Goal: Task Accomplishment & Management: Use online tool/utility

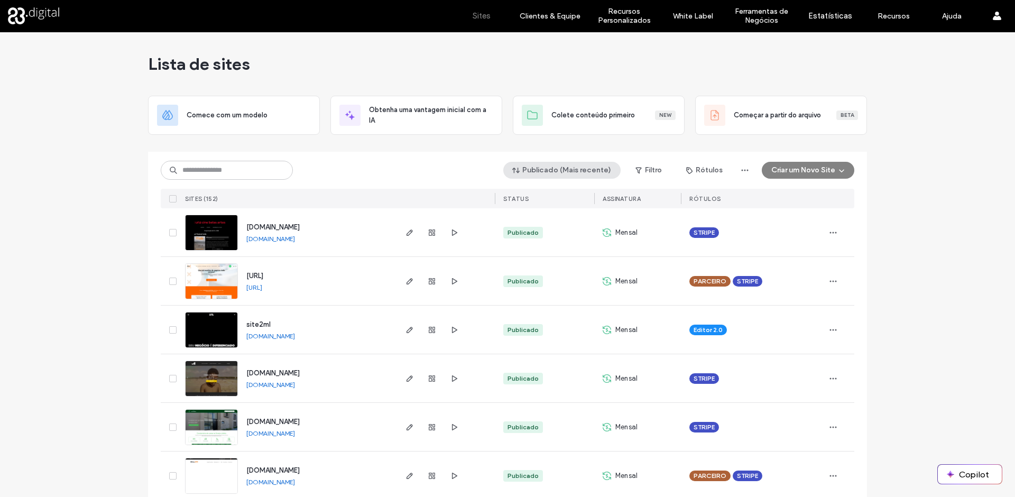
click at [569, 170] on button "Publicado (Mais recente)" at bounding box center [562, 170] width 117 height 17
click at [426, 184] on div "Publicado (Mais recente) Filtro Rótulos Criar um Novo Site Sites (152) STATUS A…" at bounding box center [508, 180] width 694 height 57
click at [238, 183] on div "Publicado (Mais recente) Filtro Rótulos Criar um Novo Site Sites (152) STATUS A…" at bounding box center [508, 180] width 694 height 57
click at [242, 179] on input at bounding box center [227, 170] width 132 height 19
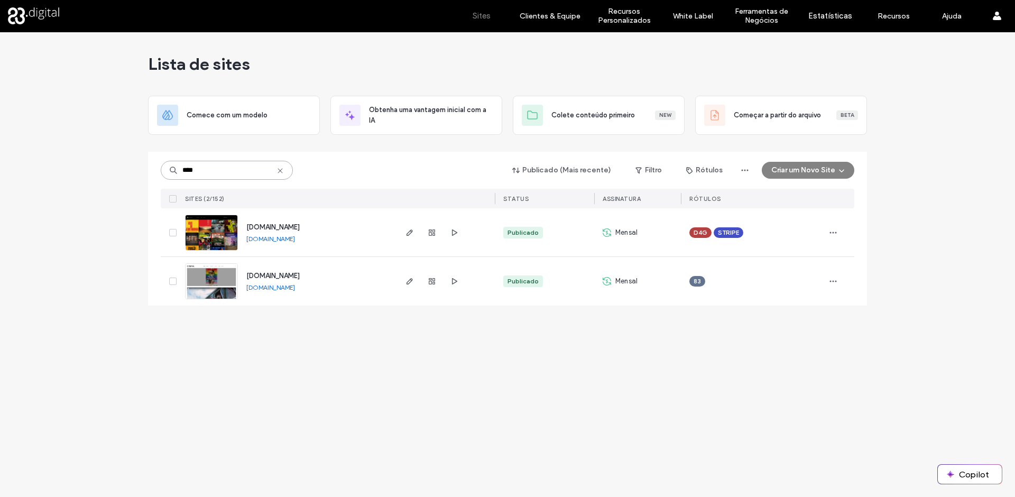
type input "****"
drag, startPoint x: 331, startPoint y: 241, endPoint x: 246, endPoint y: 241, distance: 84.1
click at [246, 241] on div "[DOMAIN_NAME] [DOMAIN_NAME]" at bounding box center [316, 232] width 157 height 48
copy link "[DOMAIN_NAME]"
click at [282, 170] on icon at bounding box center [280, 171] width 8 height 8
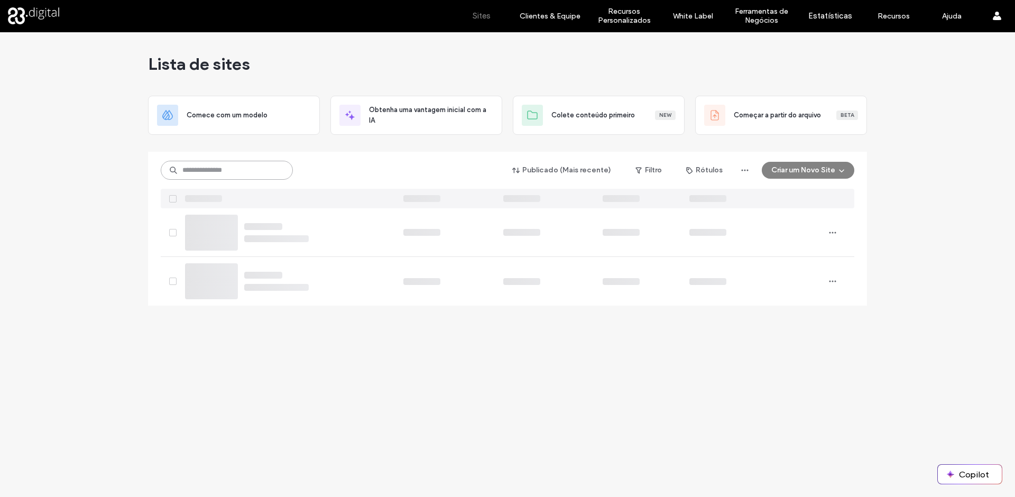
click at [263, 170] on input at bounding box center [227, 170] width 132 height 19
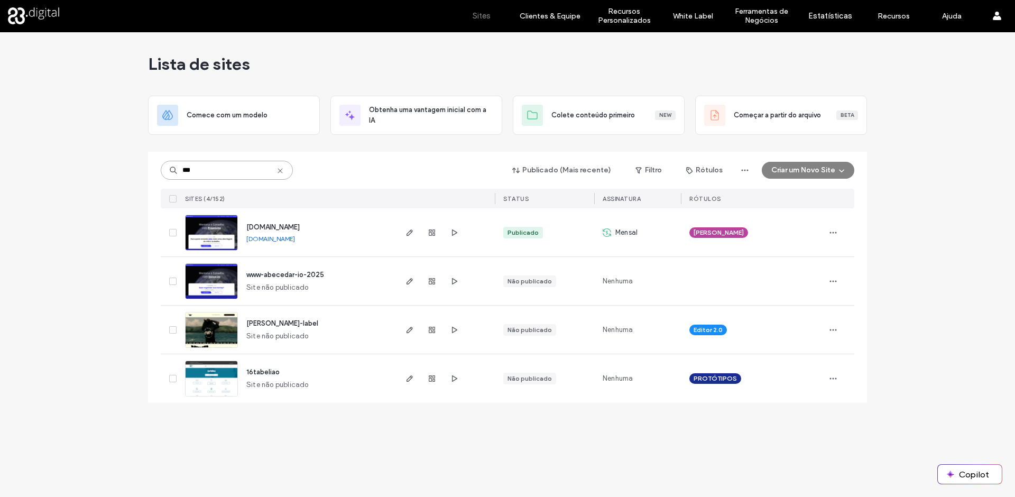
type input "***"
drag, startPoint x: 316, startPoint y: 242, endPoint x: 297, endPoint y: 241, distance: 18.5
click at [297, 241] on div "www.abecedar.io www.abecedar.io" at bounding box center [316, 232] width 157 height 48
copy div "[DOMAIN_NAME]"
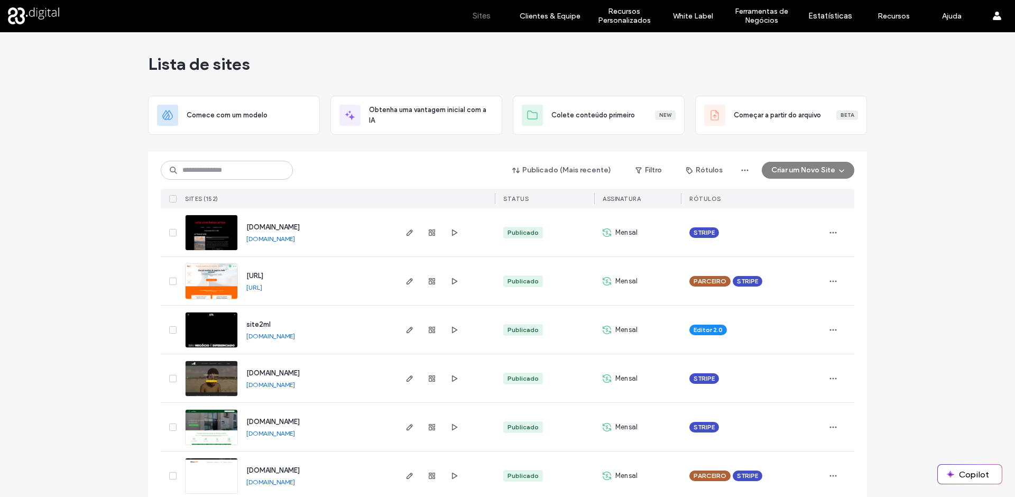
click at [273, 237] on link "[DOMAIN_NAME]" at bounding box center [270, 239] width 49 height 8
click at [287, 172] on input at bounding box center [227, 170] width 132 height 19
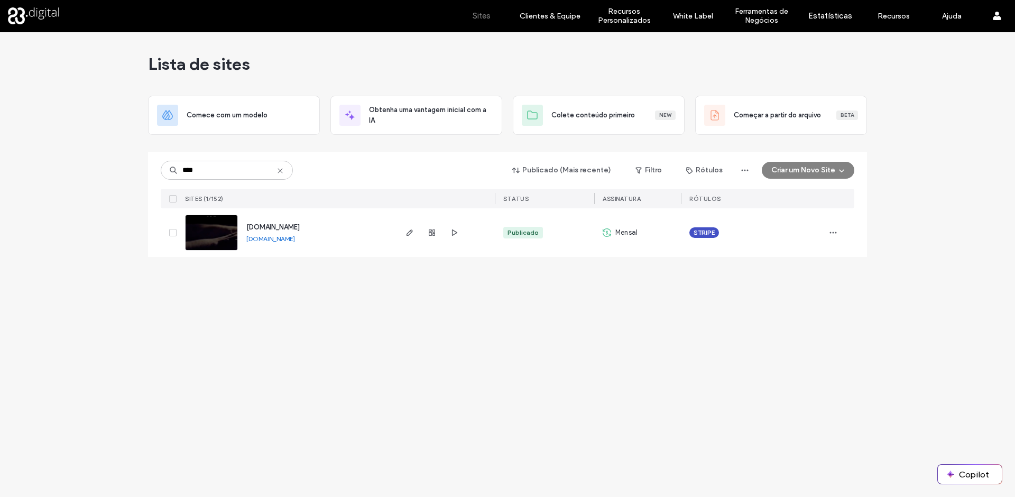
drag, startPoint x: 335, startPoint y: 237, endPoint x: 330, endPoint y: 243, distance: 7.9
click at [330, 243] on div "[DOMAIN_NAME] [DOMAIN_NAME]" at bounding box center [316, 232] width 157 height 49
copy div "[DOMAIN_NAME]"
click at [214, 176] on input "****" at bounding box center [227, 170] width 132 height 19
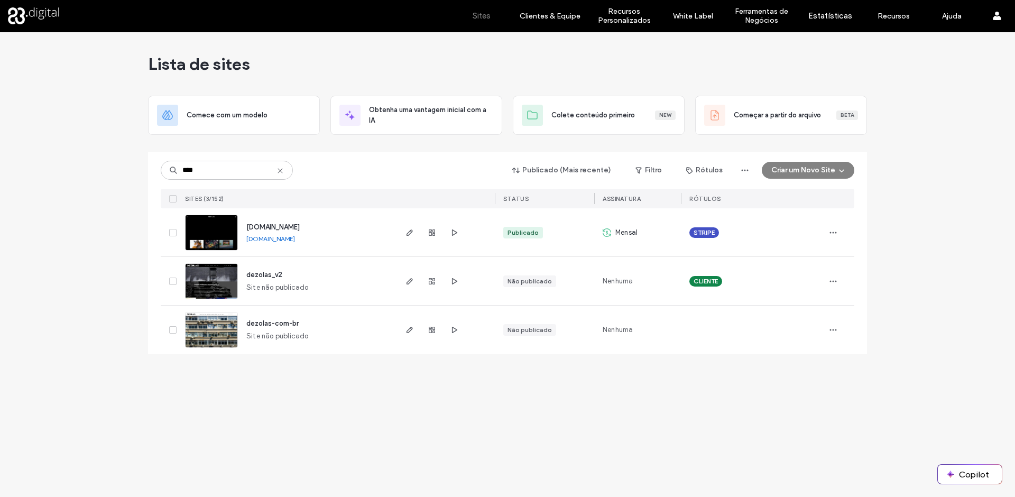
drag, startPoint x: 323, startPoint y: 240, endPoint x: 311, endPoint y: 243, distance: 11.9
click at [311, 243] on div "[DOMAIN_NAME] [DOMAIN_NAME]" at bounding box center [316, 232] width 157 height 48
copy div "[DOMAIN_NAME]"
click at [208, 173] on input "****" at bounding box center [227, 170] width 132 height 19
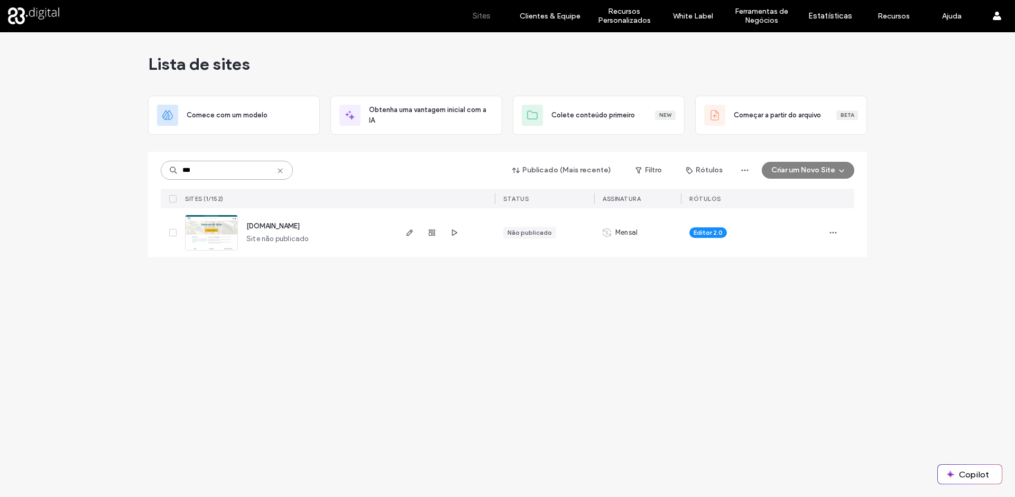
type input "***"
drag, startPoint x: 331, startPoint y: 228, endPoint x: 248, endPoint y: 223, distance: 83.2
click at [248, 223] on div "[DOMAIN_NAME] Site não publicado" at bounding box center [316, 232] width 157 height 49
copy span "[DOMAIN_NAME]"
click at [276, 167] on icon at bounding box center [280, 171] width 8 height 8
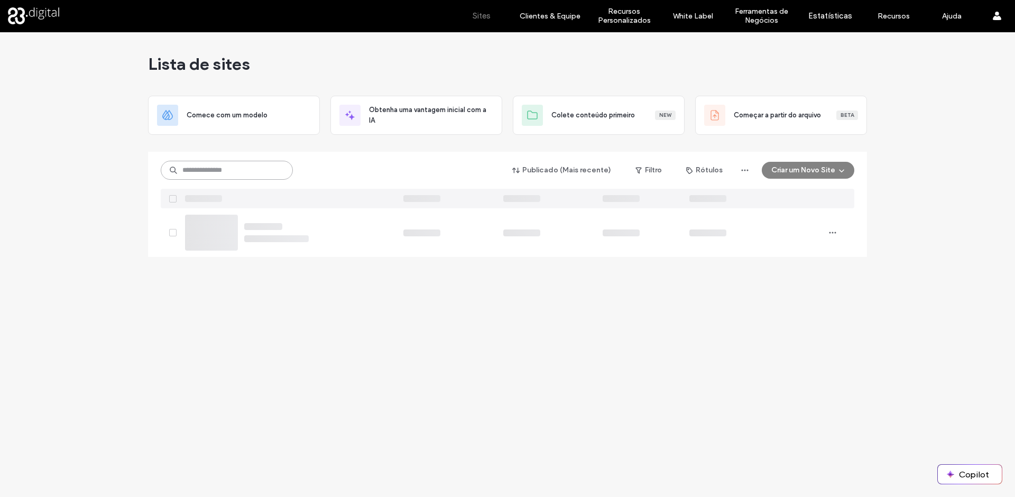
click at [239, 164] on input at bounding box center [227, 170] width 132 height 19
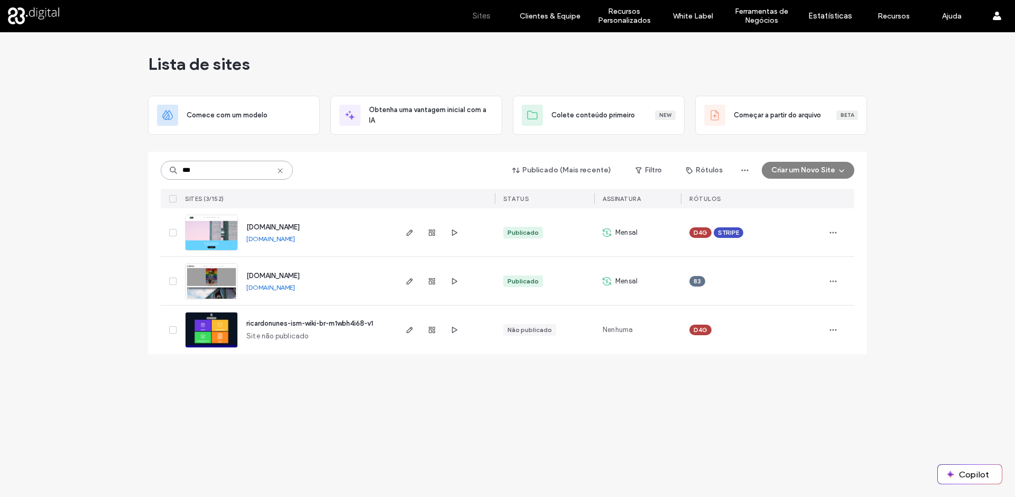
type input "***"
drag, startPoint x: 279, startPoint y: 238, endPoint x: 246, endPoint y: 240, distance: 32.8
click at [246, 240] on div "[DOMAIN_NAME] [DOMAIN_NAME]" at bounding box center [316, 232] width 157 height 48
copy link "[DOMAIN_NAME]"
